Goal: Transaction & Acquisition: Purchase product/service

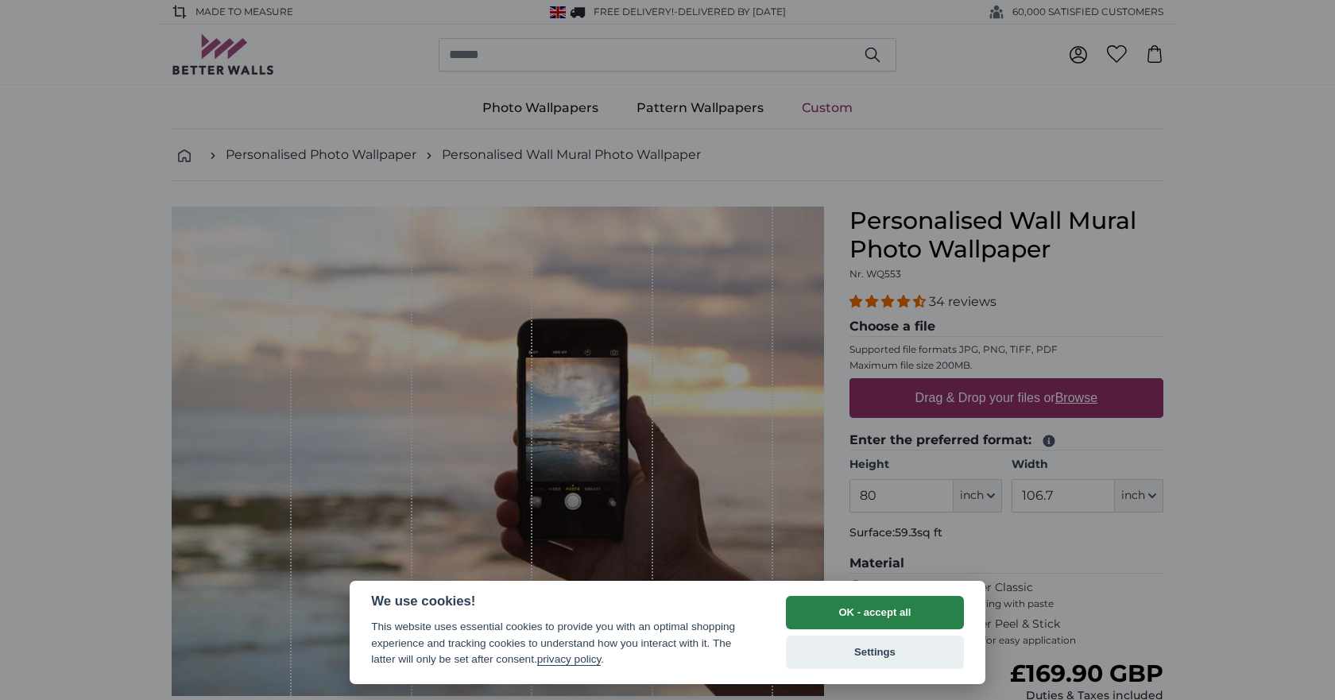
click at [899, 606] on button "OK - accept all" at bounding box center [875, 612] width 178 height 33
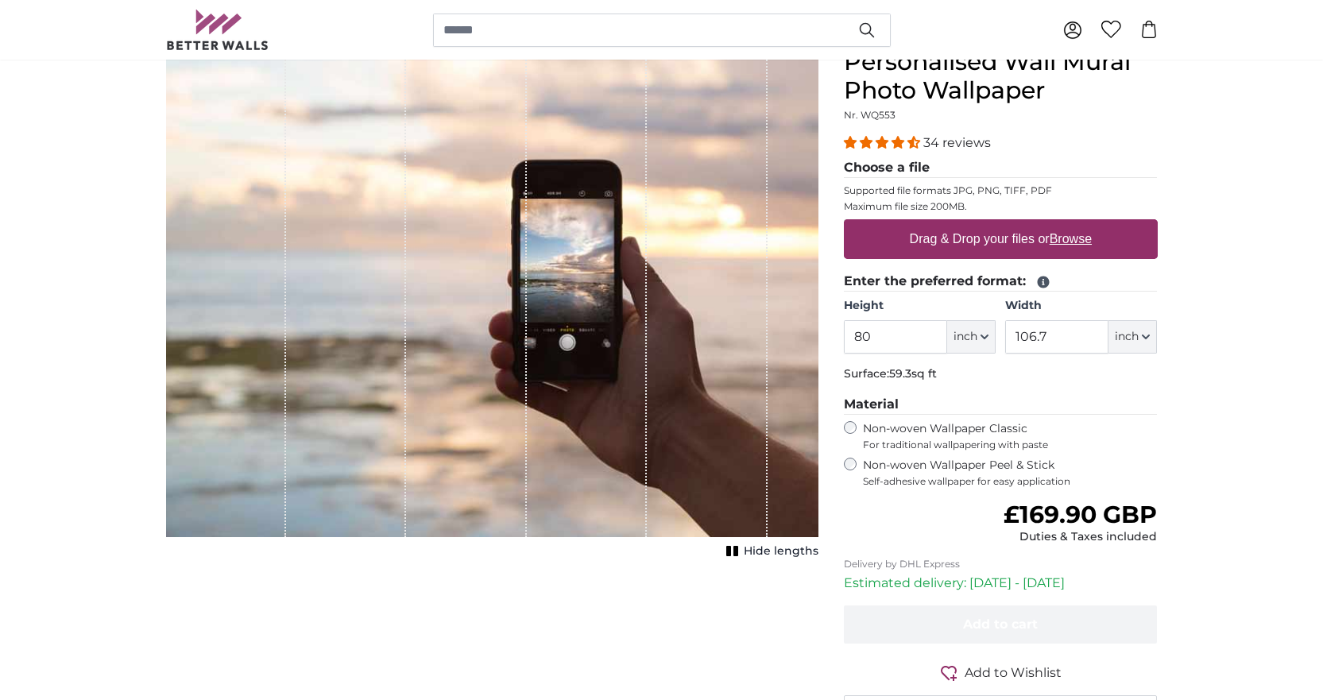
scroll to position [79, 0]
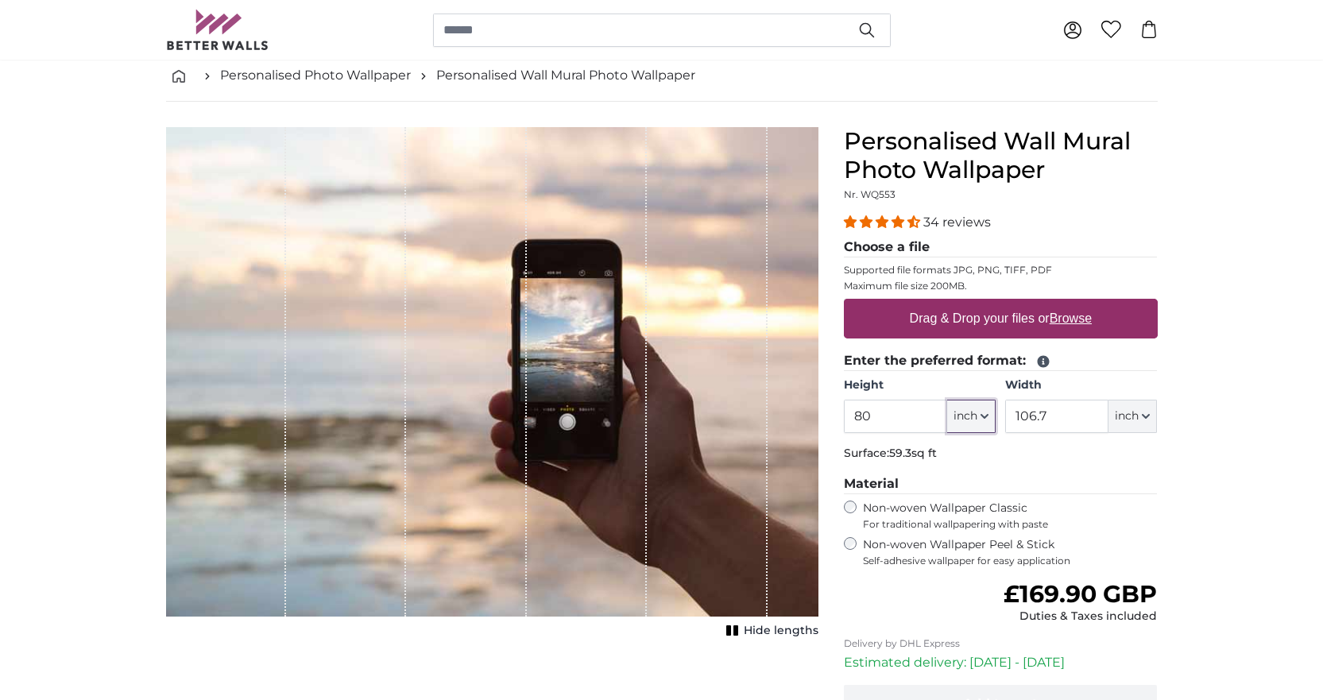
click at [981, 423] on button "inch" at bounding box center [971, 416] width 48 height 33
click at [980, 457] on link "Centimeter (cm)" at bounding box center [971, 458] width 140 height 29
type input "203.2"
type input "271.1"
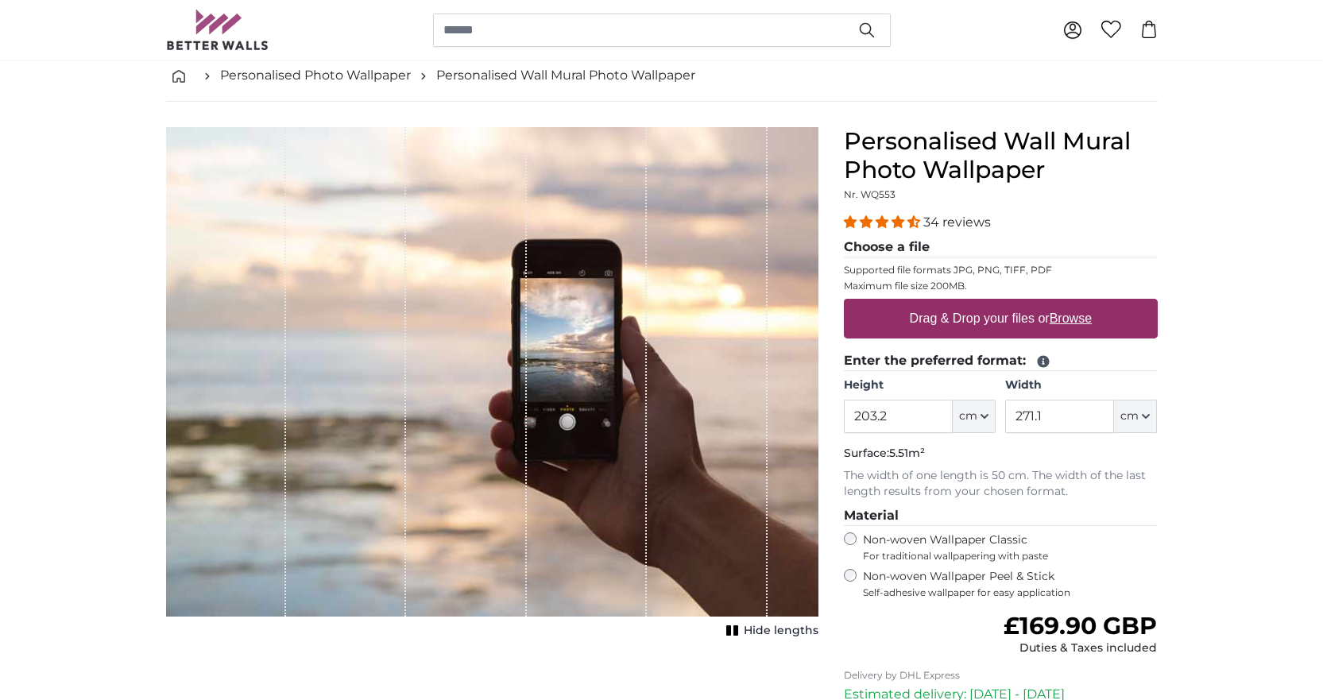
click at [1080, 319] on u "Browse" at bounding box center [1070, 318] width 42 height 14
click at [1080, 303] on input "Drag & Drop your files or Browse" at bounding box center [1001, 301] width 314 height 5
type input "**********"
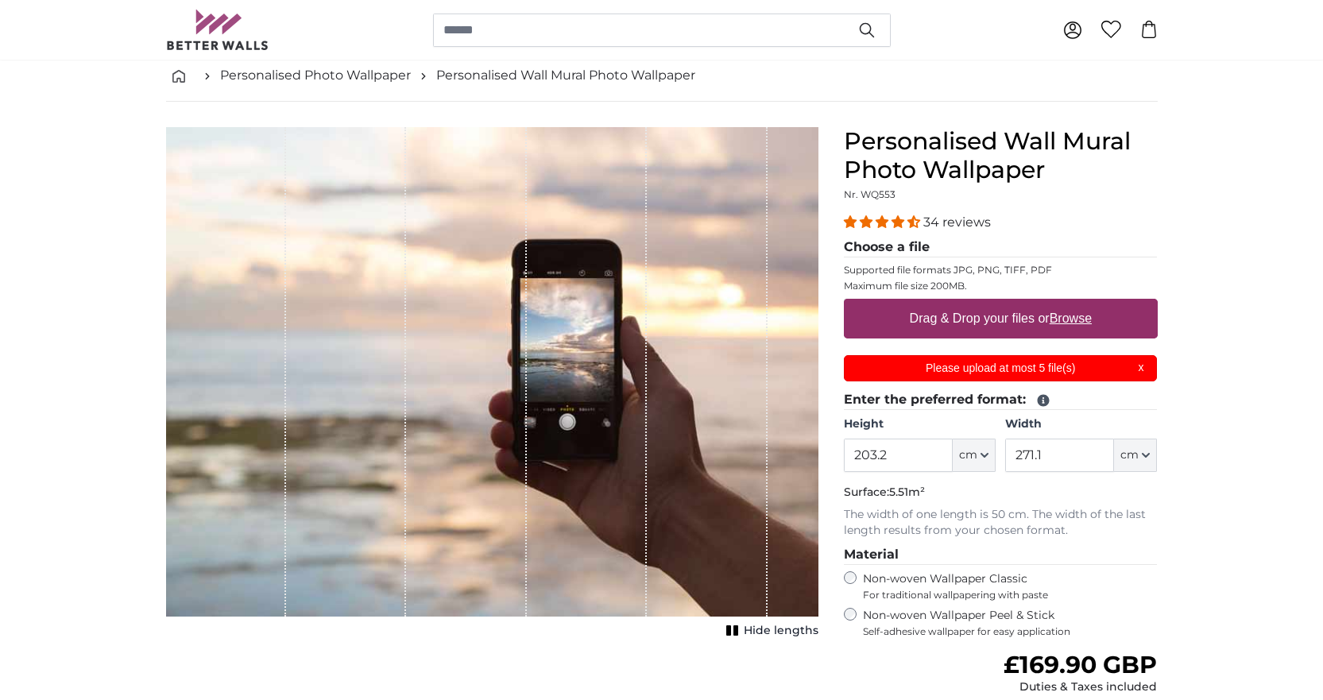
scroll to position [0, 0]
click at [1144, 371] on p "Please upload at most 5 file(s)" at bounding box center [1000, 368] width 294 height 17
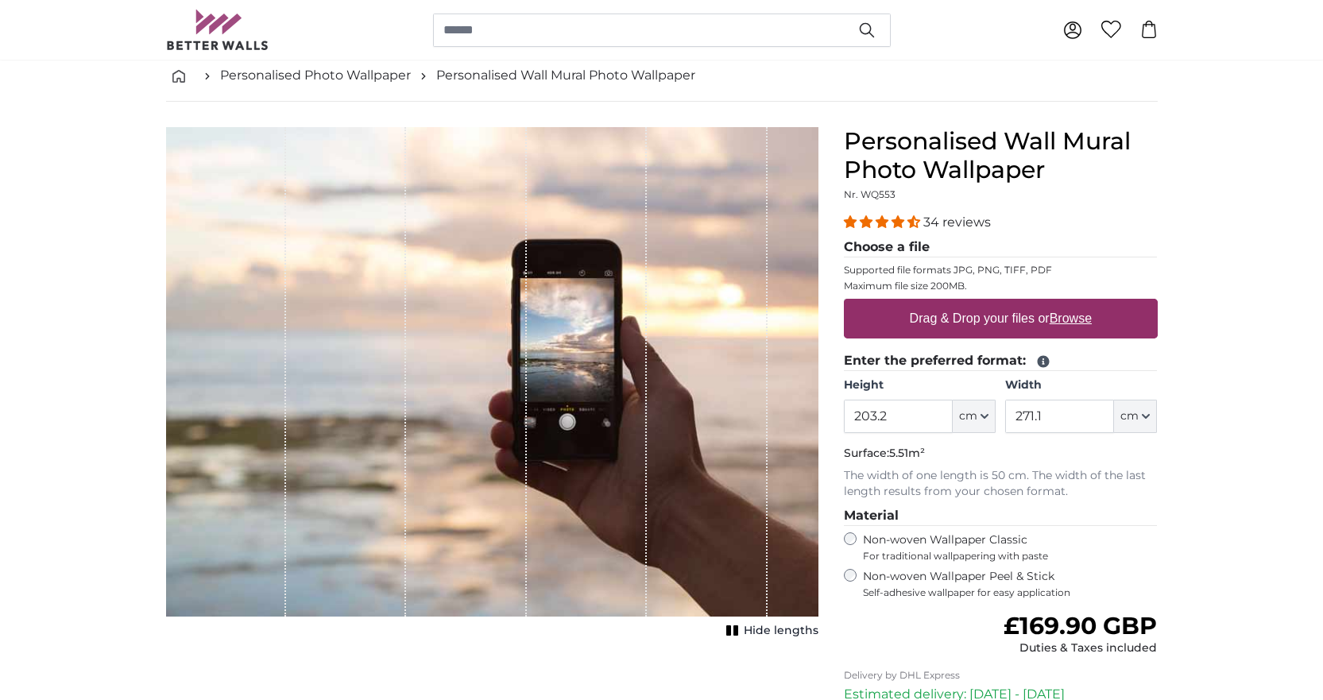
click at [1073, 319] on u "Browse" at bounding box center [1070, 318] width 42 height 14
click at [1073, 303] on input "Drag & Drop your files or Browse" at bounding box center [1001, 301] width 314 height 5
type input "**********"
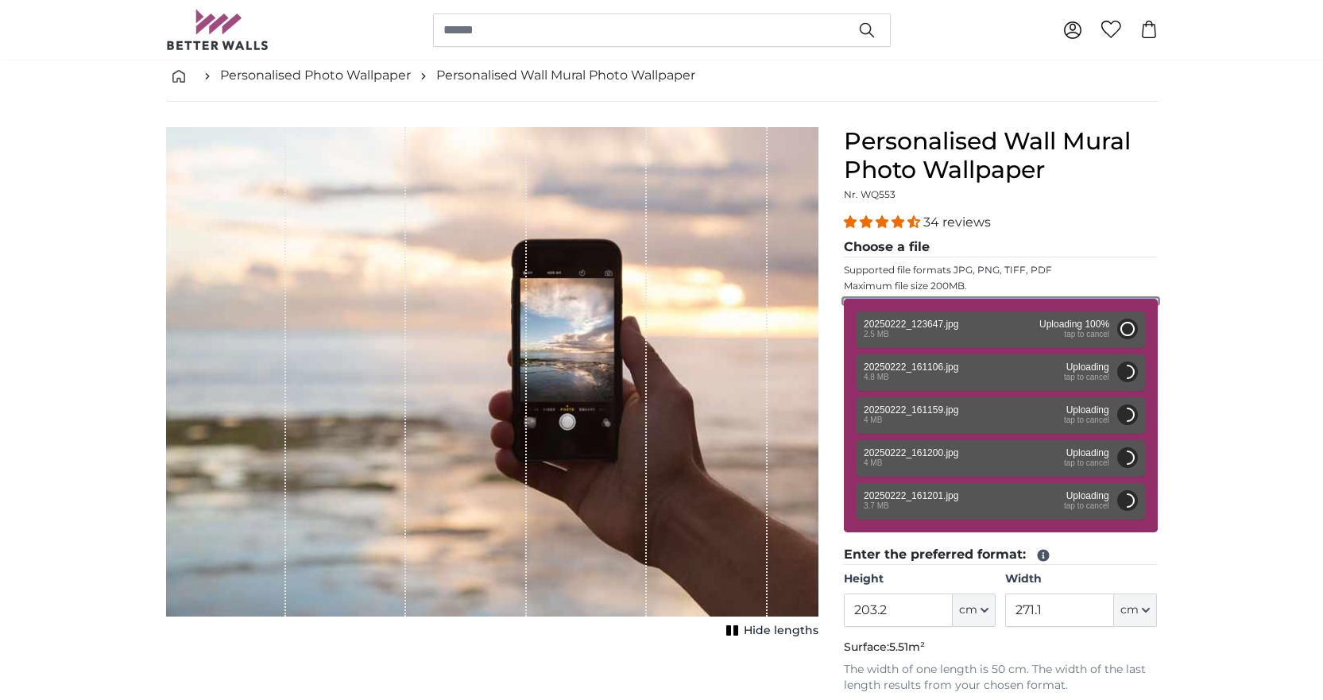
type input "200"
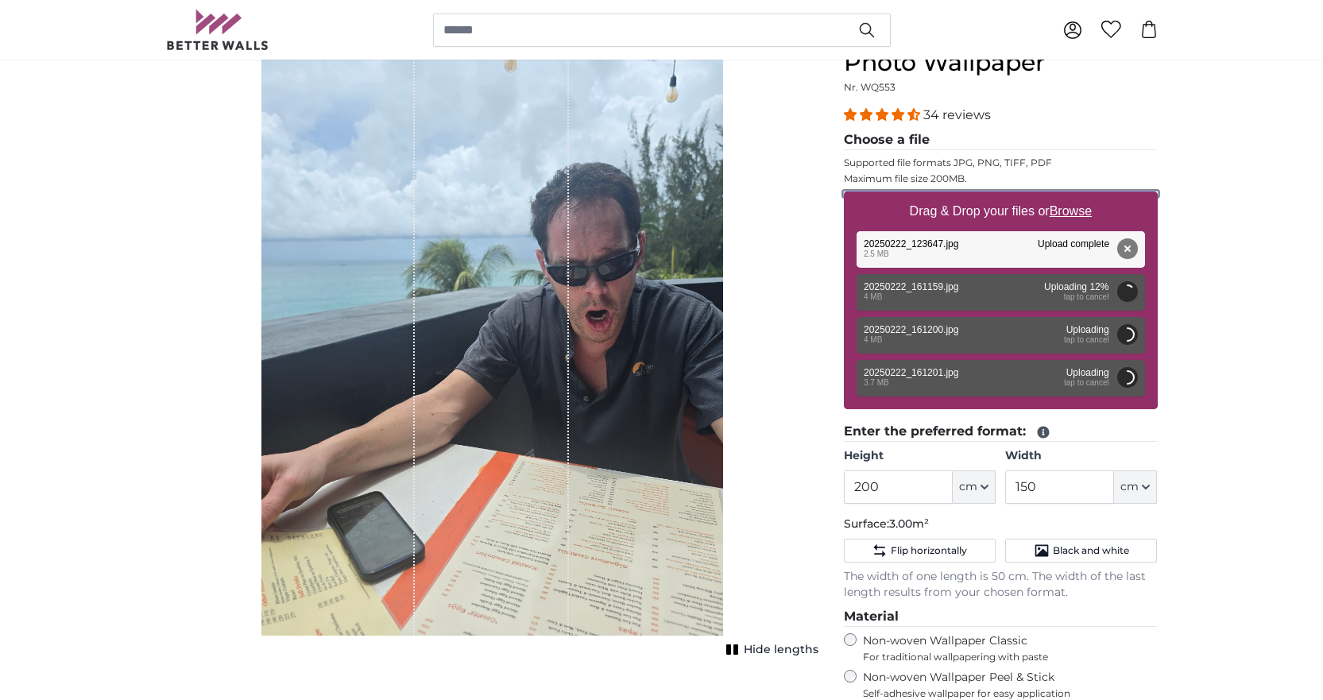
scroll to position [159, 0]
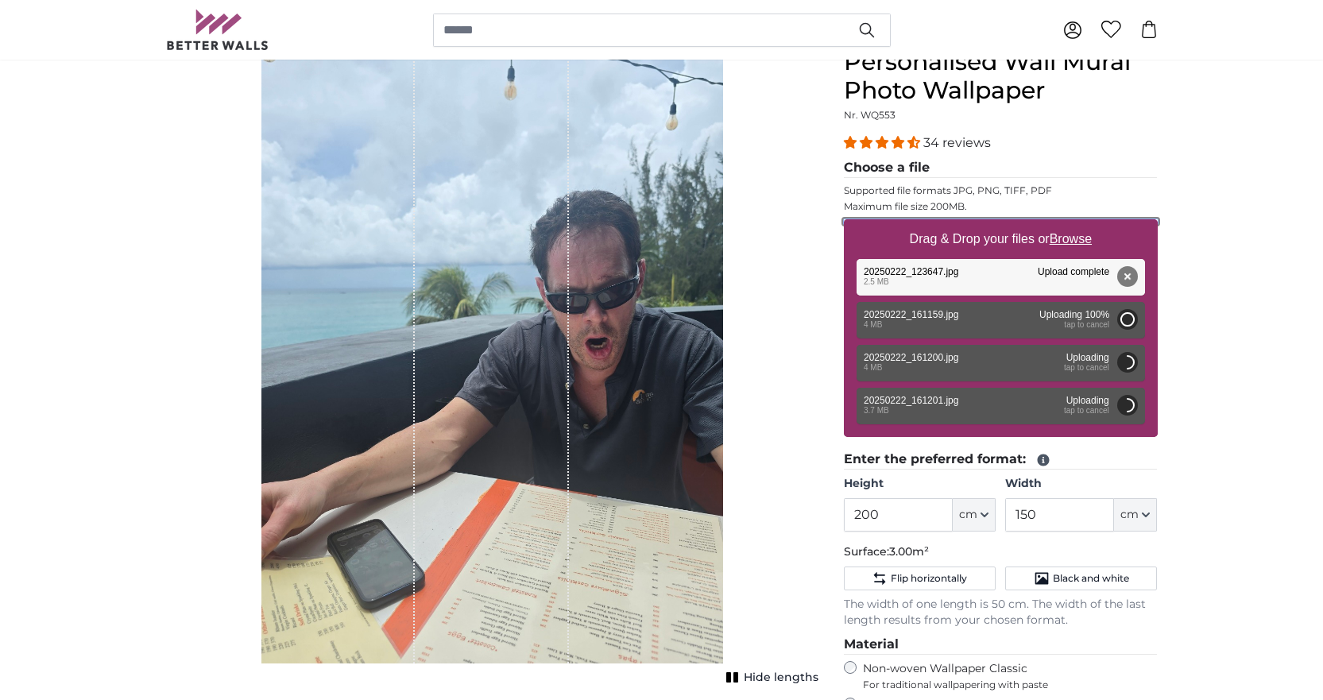
type input "266"
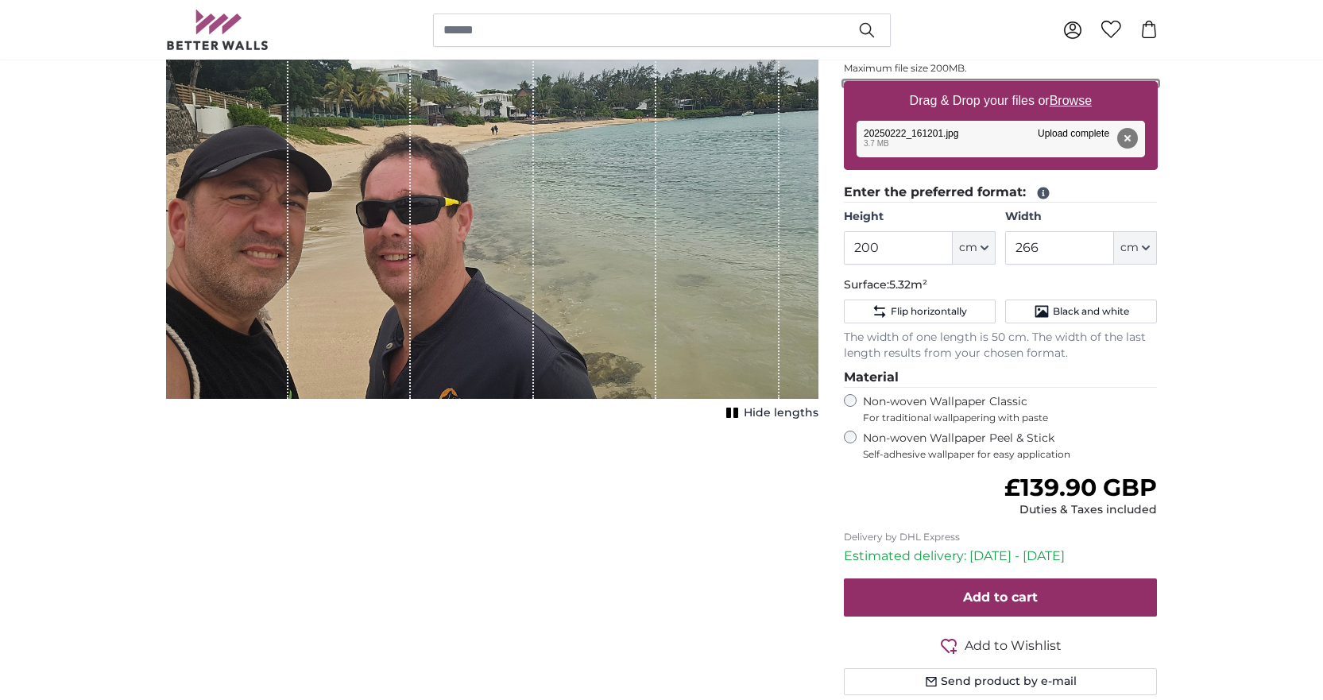
scroll to position [318, 0]
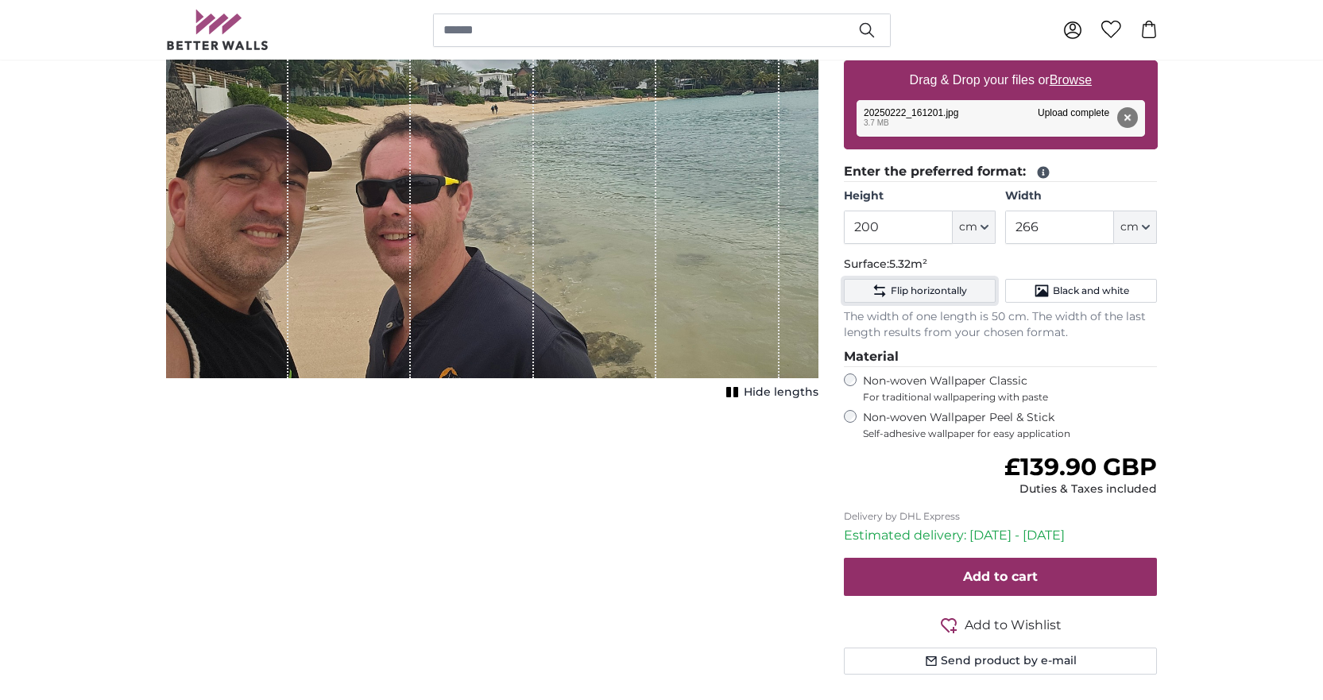
click at [906, 284] on span "Flip horizontally" at bounding box center [929, 290] width 76 height 13
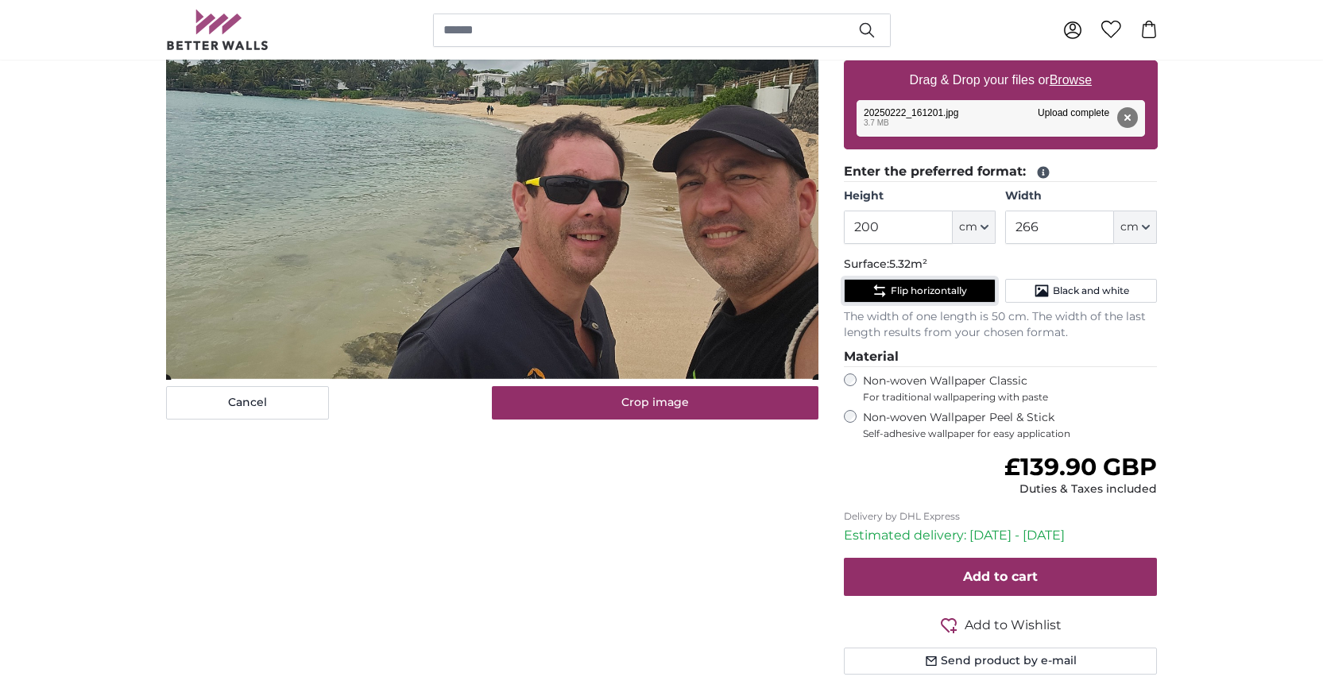
click at [906, 284] on span "Flip horizontally" at bounding box center [929, 290] width 76 height 13
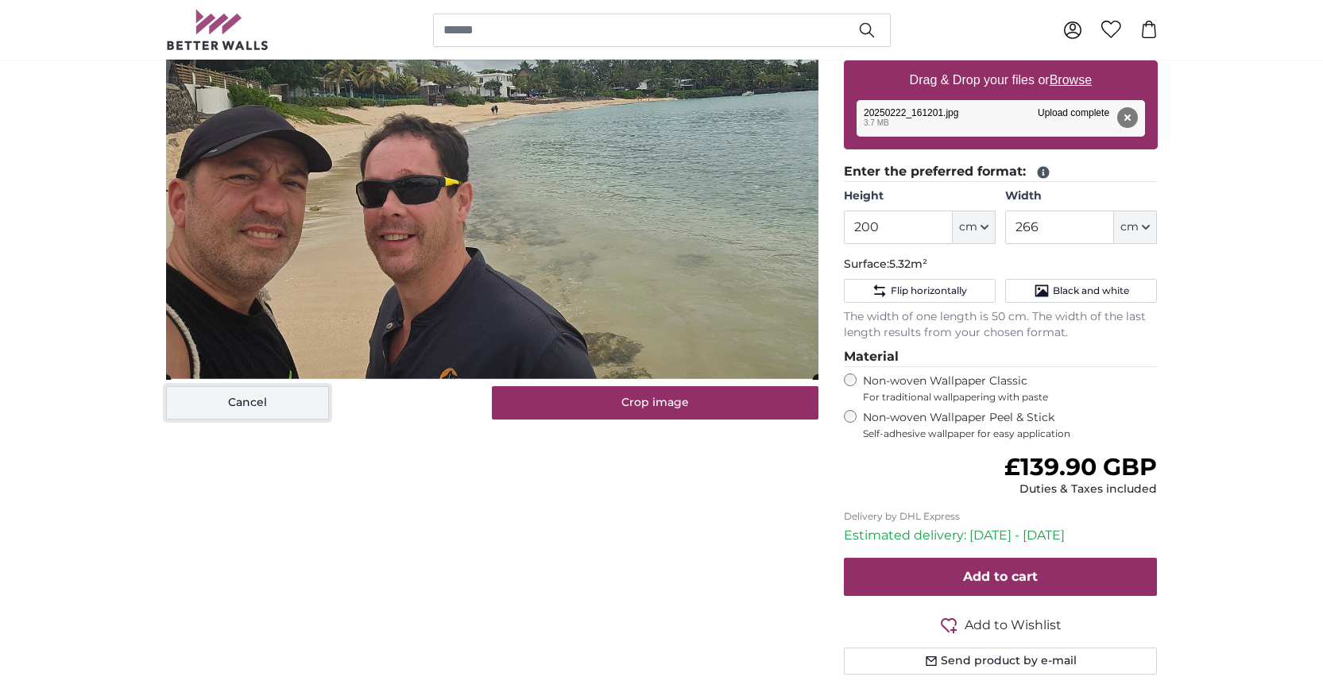
click at [277, 414] on button "Cancel" at bounding box center [247, 402] width 163 height 33
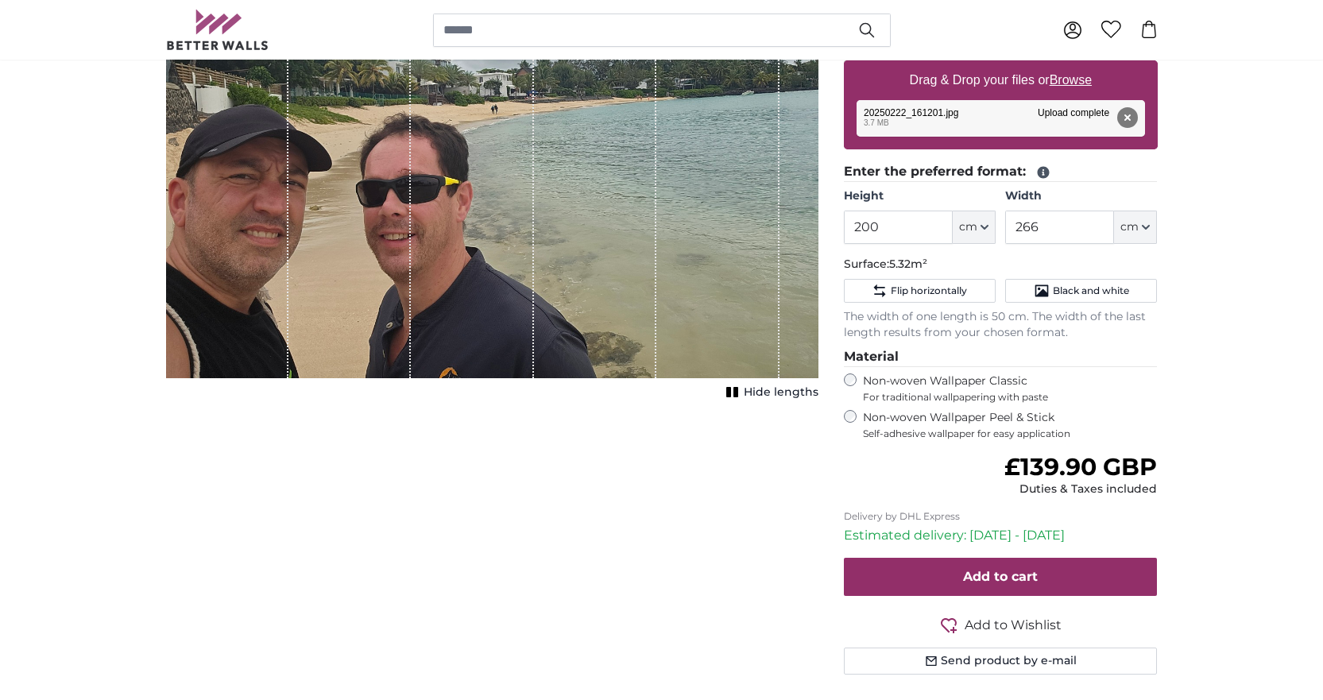
click at [769, 391] on span "Hide lengths" at bounding box center [781, 393] width 75 height 16
click at [769, 391] on span "Show lengths" at bounding box center [778, 393] width 80 height 16
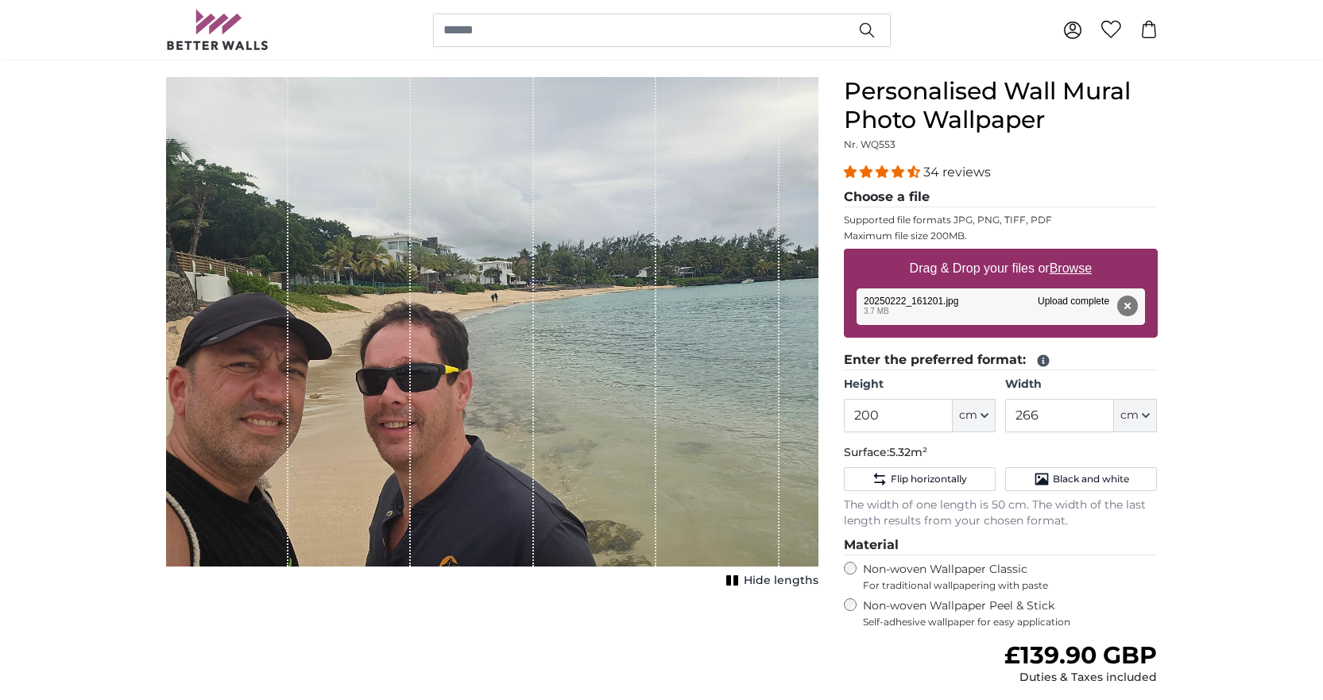
scroll to position [79, 0]
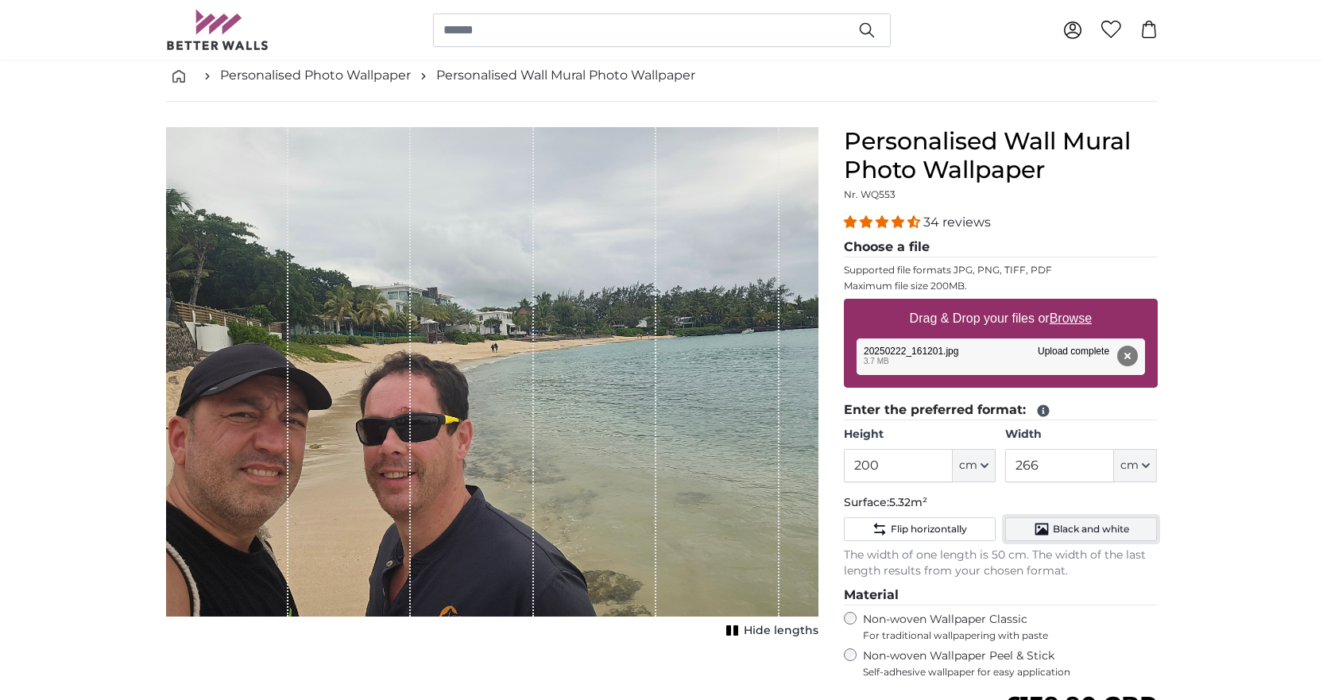
click at [1093, 539] on button "Black and white" at bounding box center [1081, 529] width 152 height 24
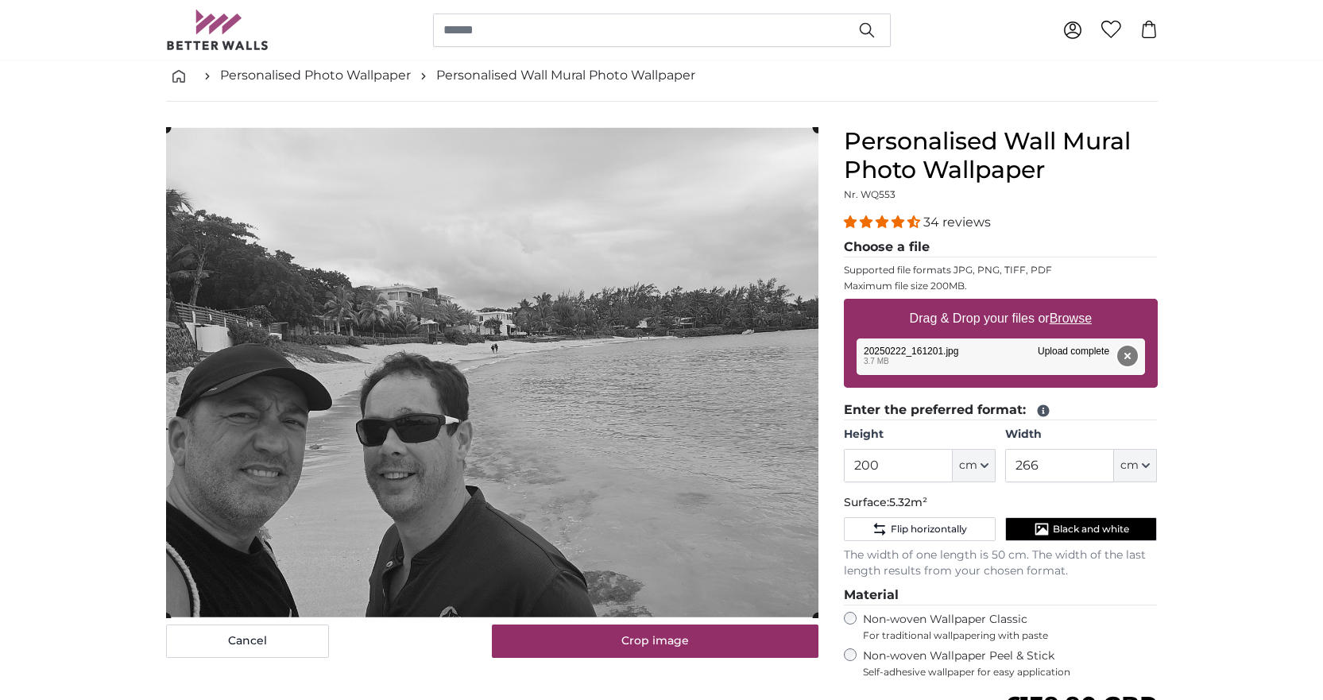
click at [1127, 355] on button "Remove" at bounding box center [1126, 356] width 21 height 21
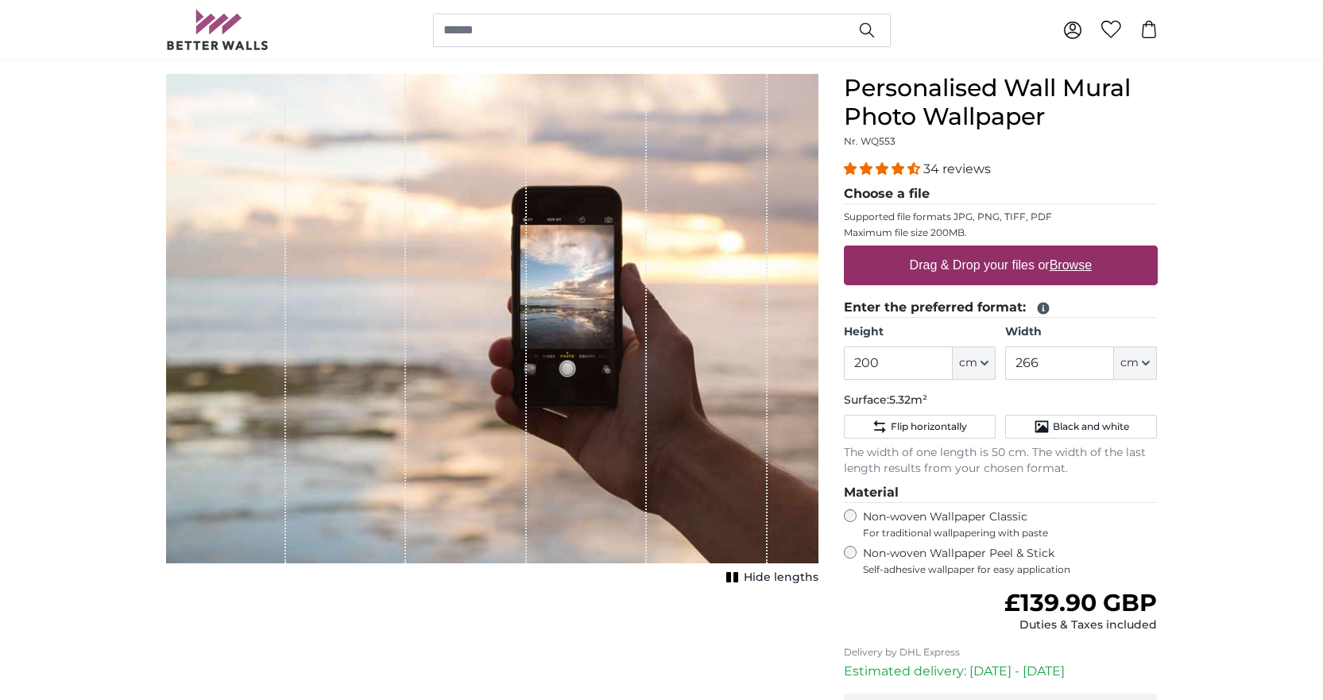
scroll to position [159, 0]
